Goal: Task Accomplishment & Management: Use online tool/utility

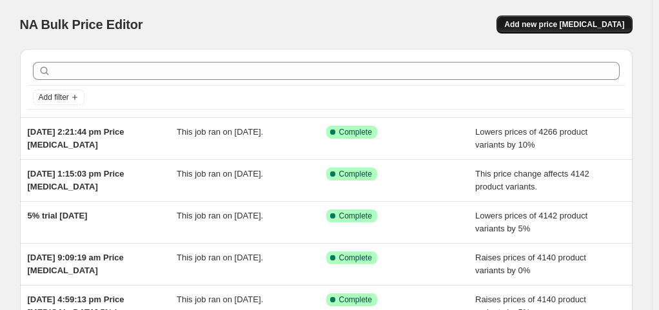
click at [581, 27] on span "Add new price change job" at bounding box center [564, 24] width 120 height 10
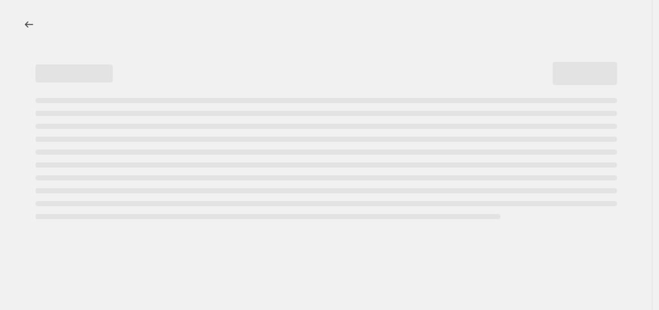
select select "percentage"
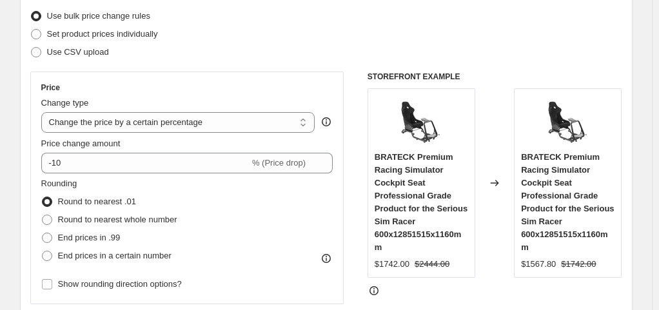
scroll to position [169, 0]
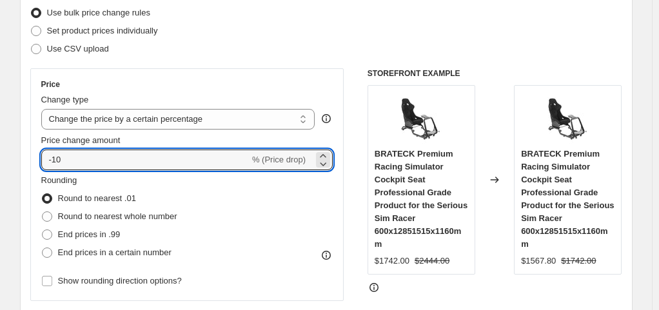
drag, startPoint x: 72, startPoint y: 159, endPoint x: 39, endPoint y: 162, distance: 33.0
click at [39, 162] on div "Price Change type Change the price to a certain amount Change the price by a ce…" at bounding box center [187, 184] width 314 height 233
click at [325, 155] on icon at bounding box center [323, 155] width 6 height 3
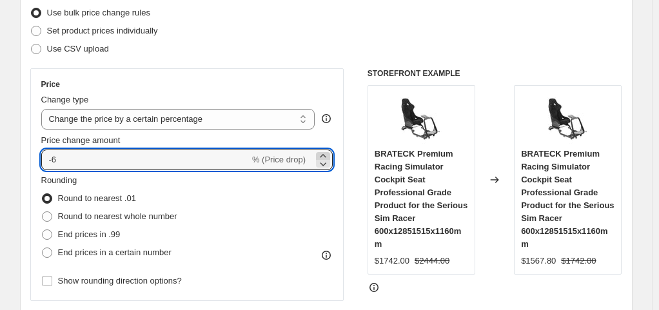
click at [325, 155] on icon at bounding box center [323, 155] width 6 height 3
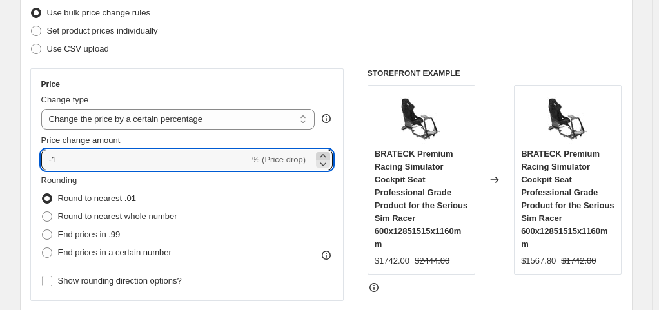
click at [325, 155] on icon at bounding box center [323, 155] width 6 height 3
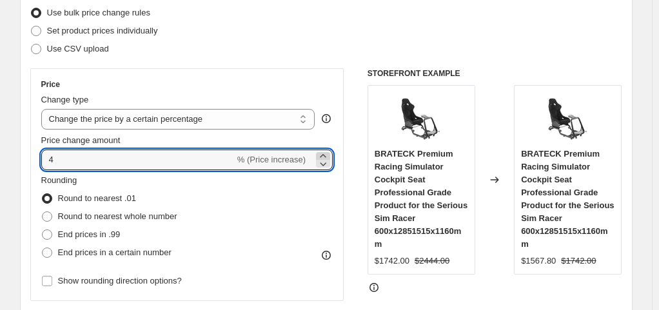
click at [325, 155] on icon at bounding box center [323, 155] width 6 height 3
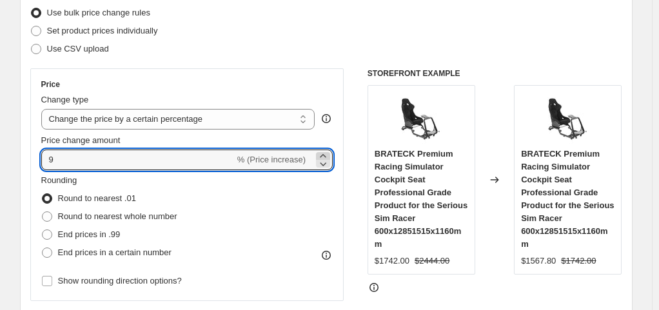
click at [325, 155] on icon at bounding box center [323, 155] width 6 height 3
click at [329, 164] on icon at bounding box center [322, 163] width 13 height 13
type input "10"
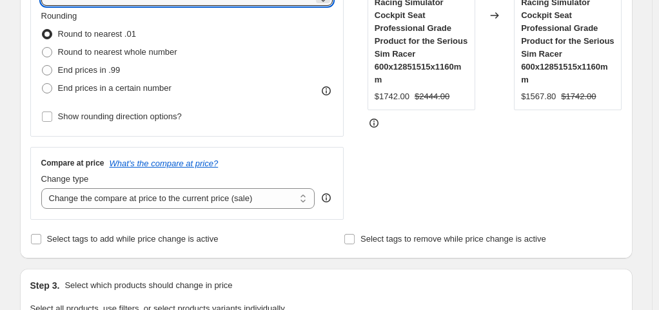
scroll to position [334, 0]
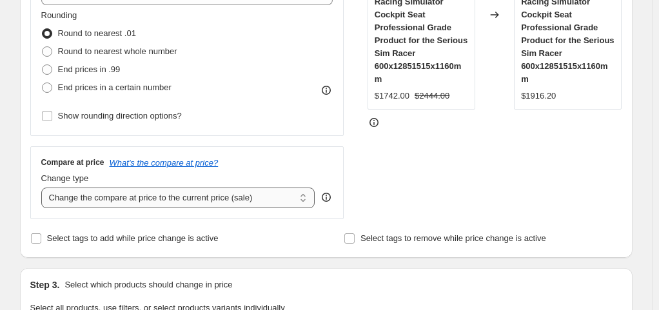
click at [303, 200] on select "Change the compare at price to the current price (sale) Change the compare at p…" at bounding box center [178, 198] width 274 height 21
select select "no_change"
click at [44, 188] on select "Change the compare at price to the current price (sale) Change the compare at p…" at bounding box center [178, 198] width 274 height 21
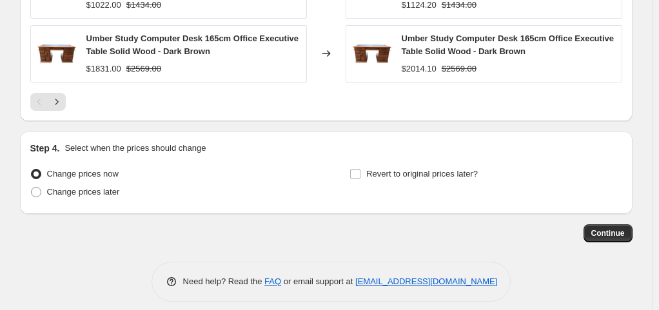
scroll to position [1025, 0]
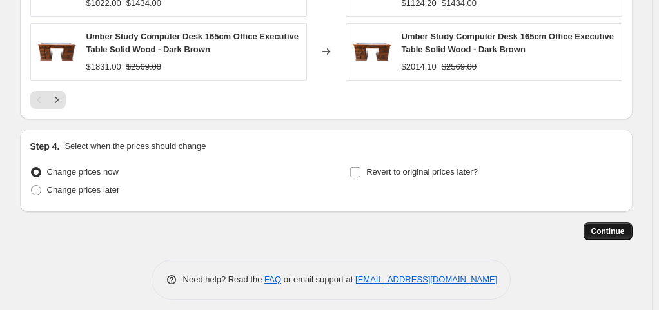
click at [600, 226] on span "Continue" at bounding box center [608, 231] width 34 height 10
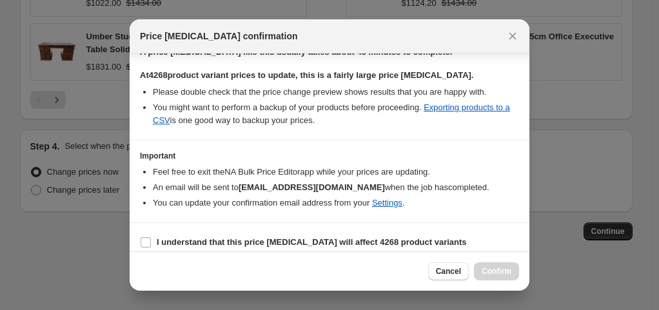
scroll to position [222, 0]
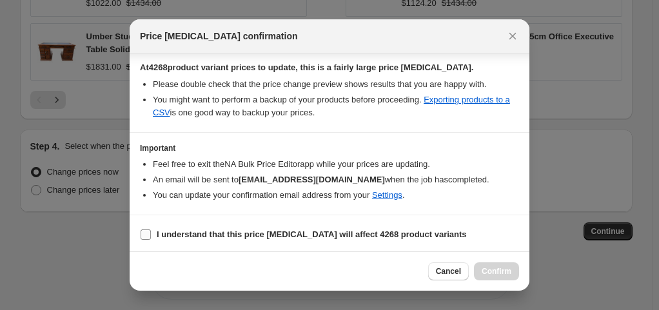
click at [140, 229] on span ":r24:" at bounding box center [146, 235] width 12 height 12
click at [141, 229] on input "I understand that this price change job will affect 4268 product variants" at bounding box center [146, 234] width 10 height 10
checkbox input "true"
click at [498, 271] on span "Confirm" at bounding box center [496, 271] width 30 height 10
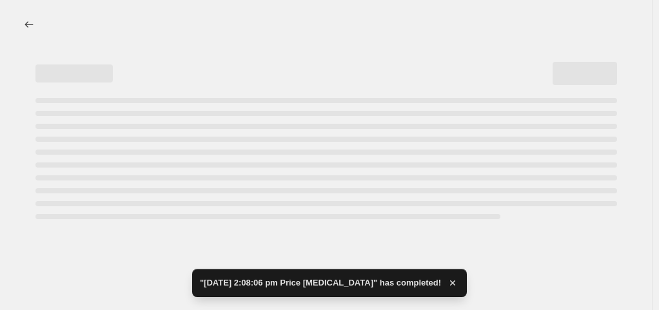
select select "percentage"
select select "no_change"
